Goal: Information Seeking & Learning: Learn about a topic

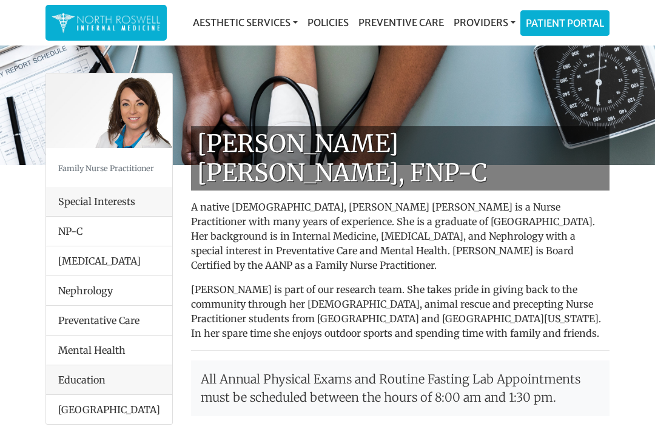
click at [90, 18] on img at bounding box center [106, 23] width 109 height 24
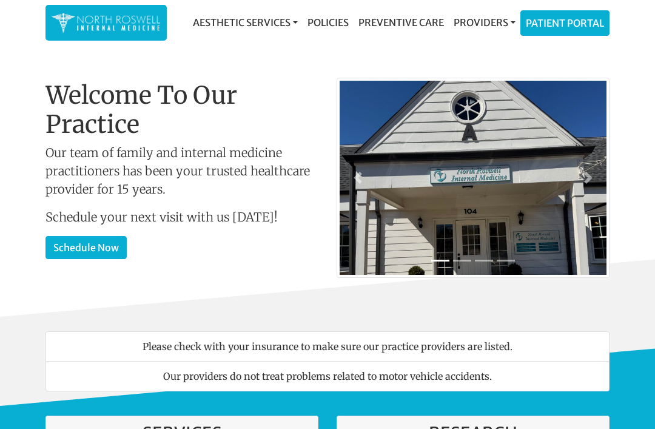
click at [339, 27] on link "Policies" at bounding box center [328, 22] width 51 height 24
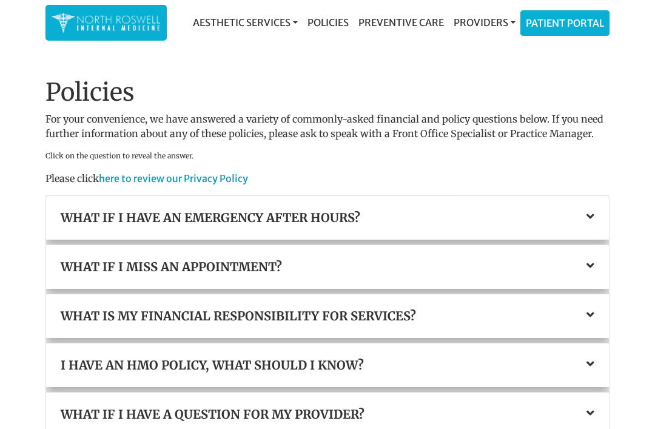
click at [329, 22] on link "Policies" at bounding box center [328, 22] width 51 height 24
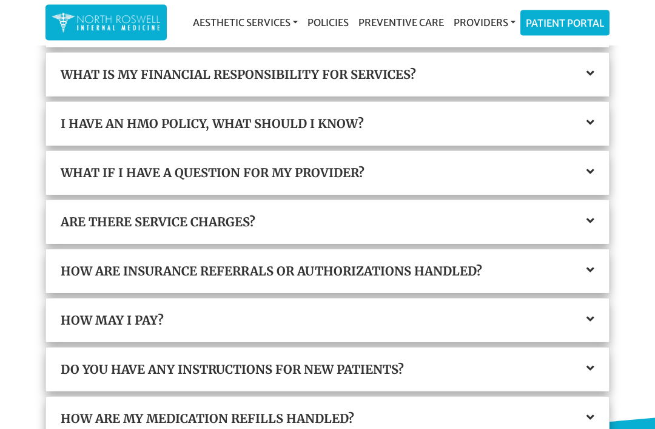
scroll to position [244, 0]
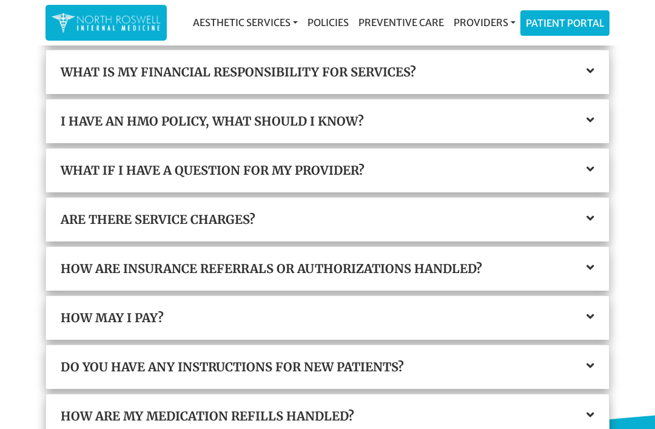
click at [596, 212] on div "Are there service charges?" at bounding box center [327, 220] width 563 height 44
click at [588, 212] on icon at bounding box center [591, 218] width 8 height 12
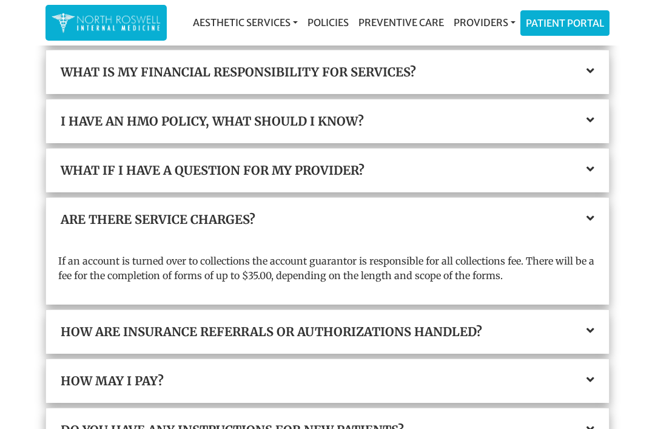
click at [593, 216] on icon at bounding box center [591, 218] width 8 height 12
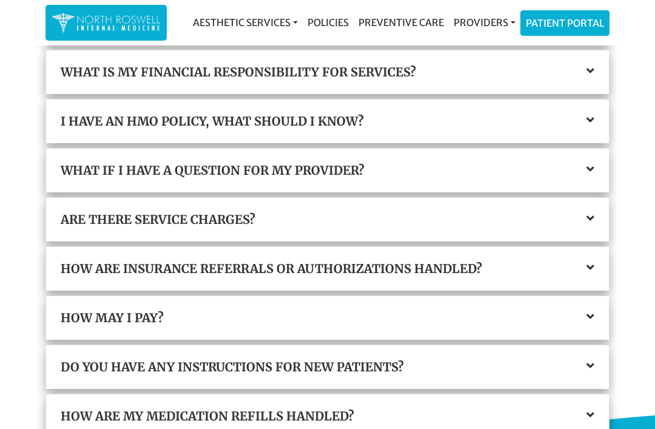
click at [592, 311] on icon at bounding box center [591, 317] width 8 height 12
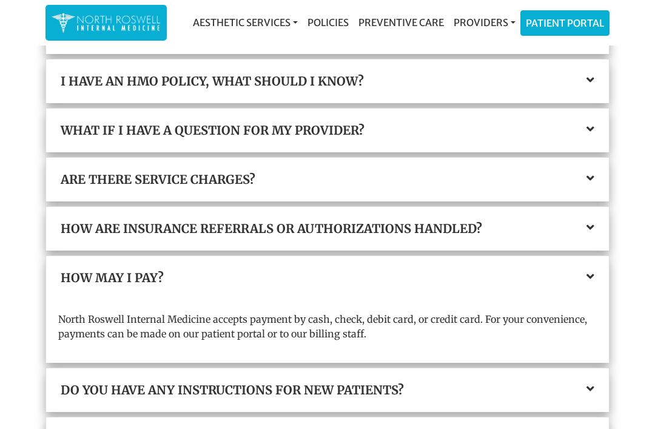
scroll to position [320, 0]
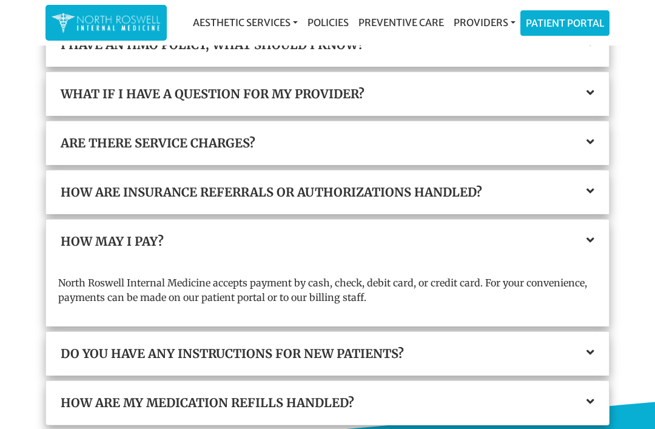
click at [590, 236] on icon at bounding box center [591, 240] width 8 height 12
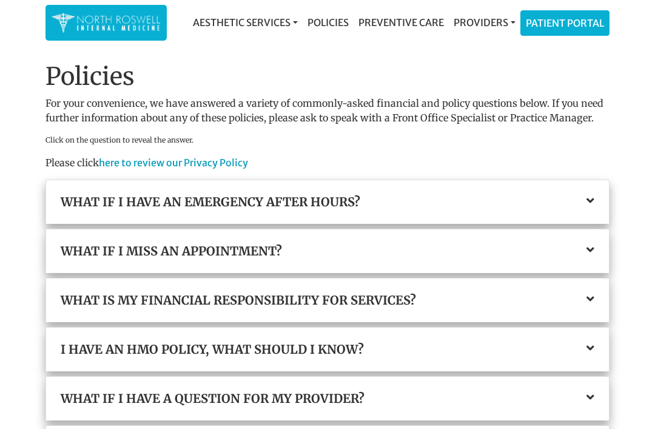
scroll to position [0, 0]
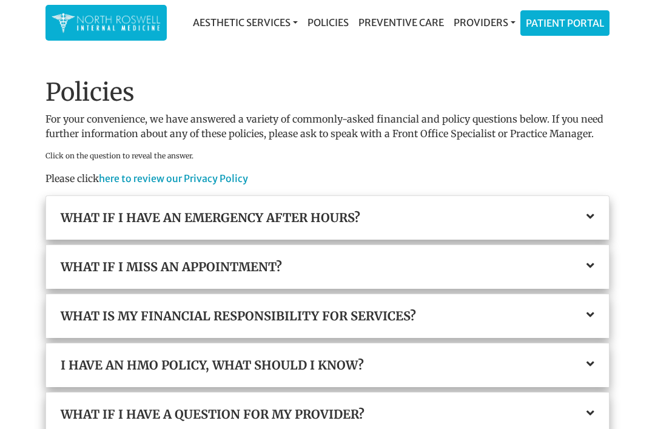
click at [418, 13] on link "Preventive Care" at bounding box center [401, 22] width 95 height 24
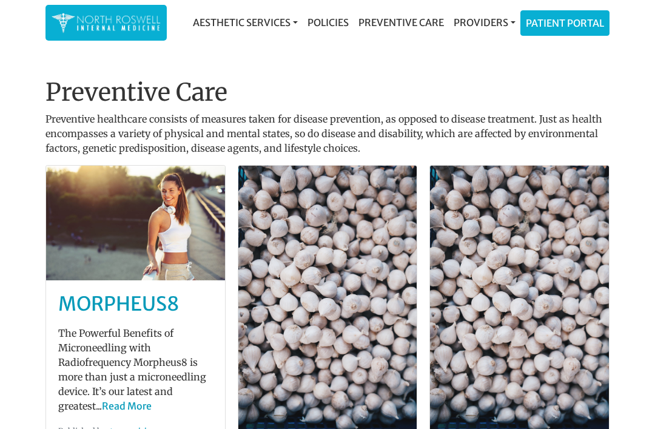
click at [248, 18] on link "Aesthetic Services" at bounding box center [245, 22] width 115 height 24
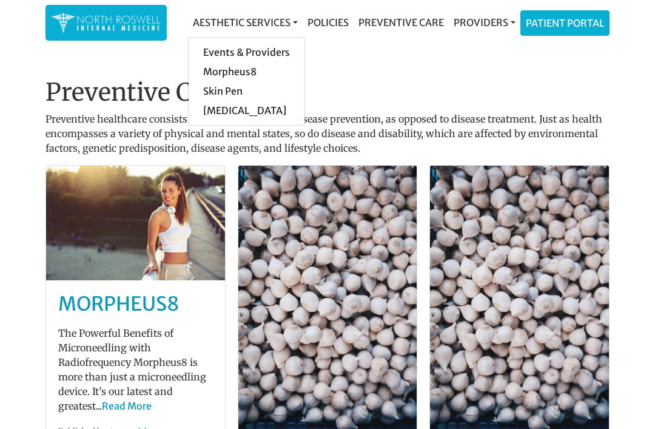
click at [393, 86] on h1 "Preventive Care" at bounding box center [328, 92] width 564 height 29
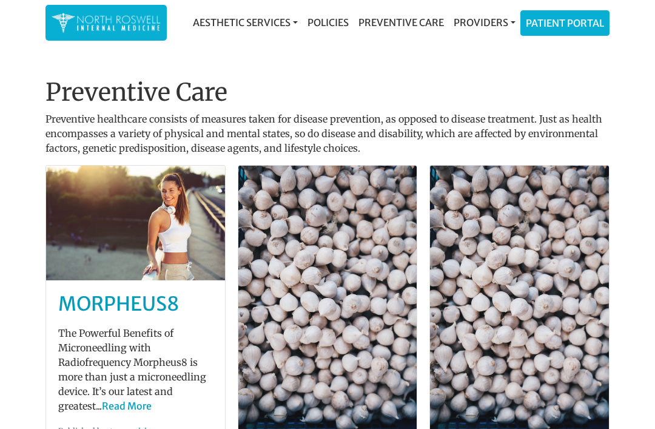
click at [333, 22] on link "Policies" at bounding box center [328, 22] width 51 height 24
